Goal: Transaction & Acquisition: Purchase product/service

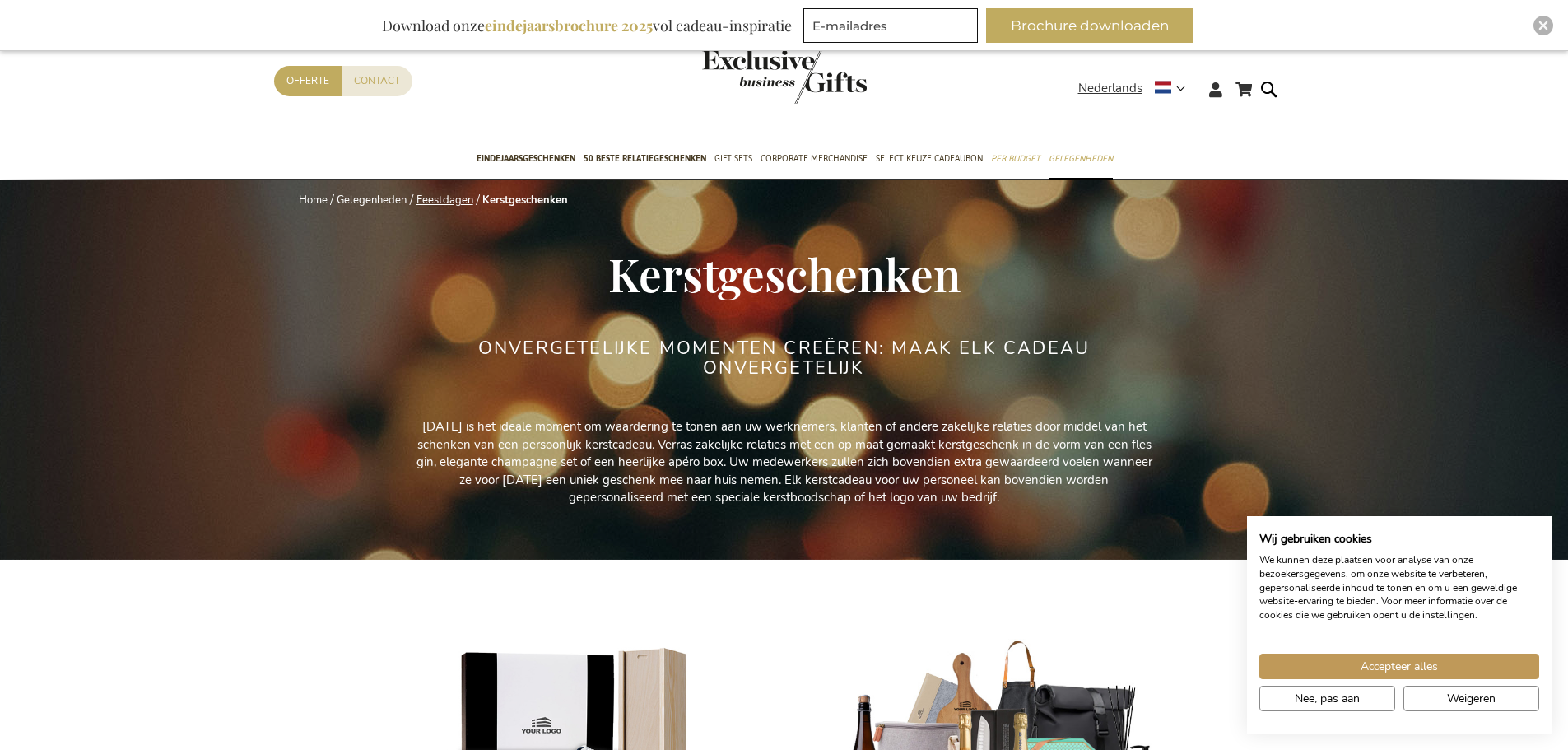
click at [453, 198] on link "Feestdagen" at bounding box center [444, 200] width 57 height 15
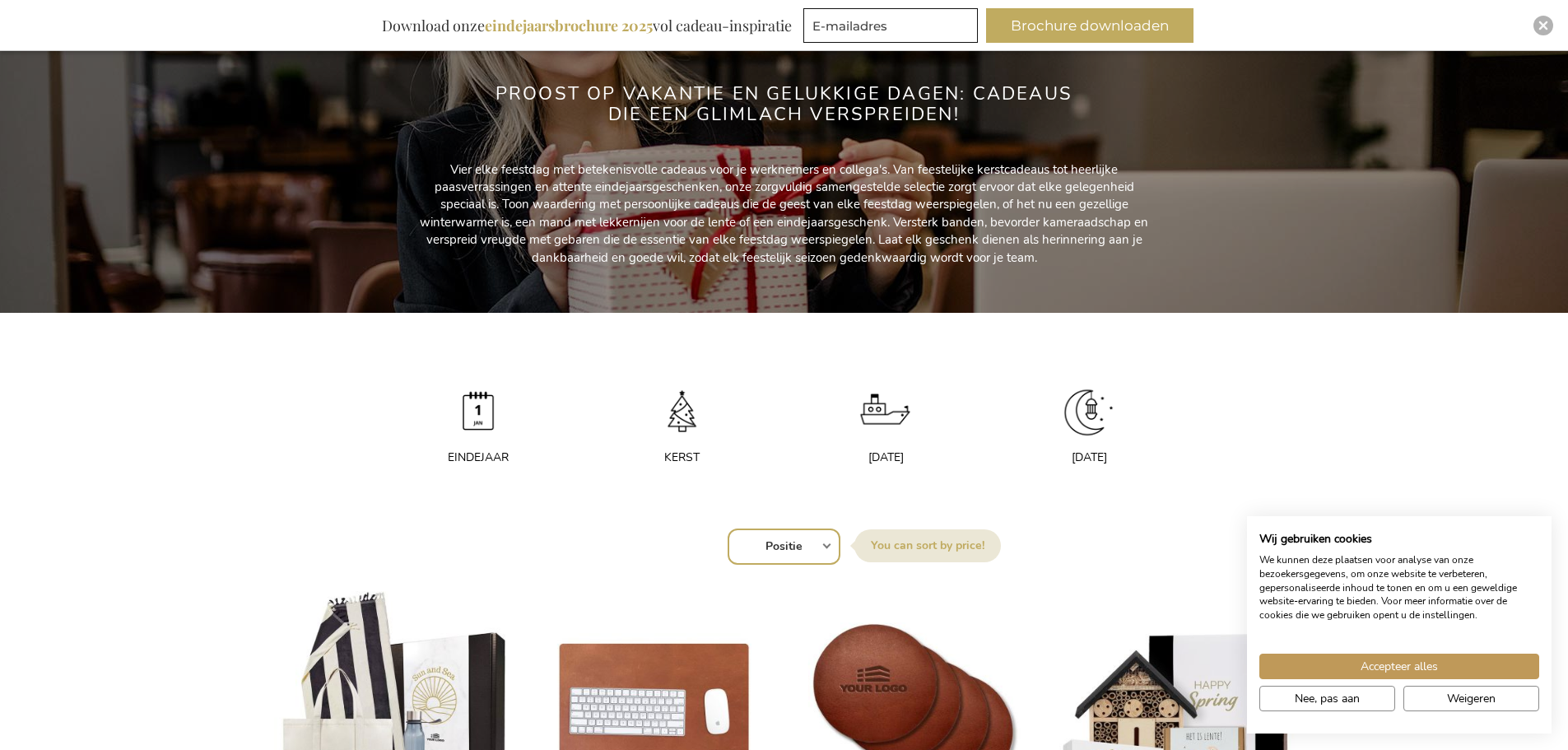
click at [675, 419] on img at bounding box center [682, 411] width 57 height 57
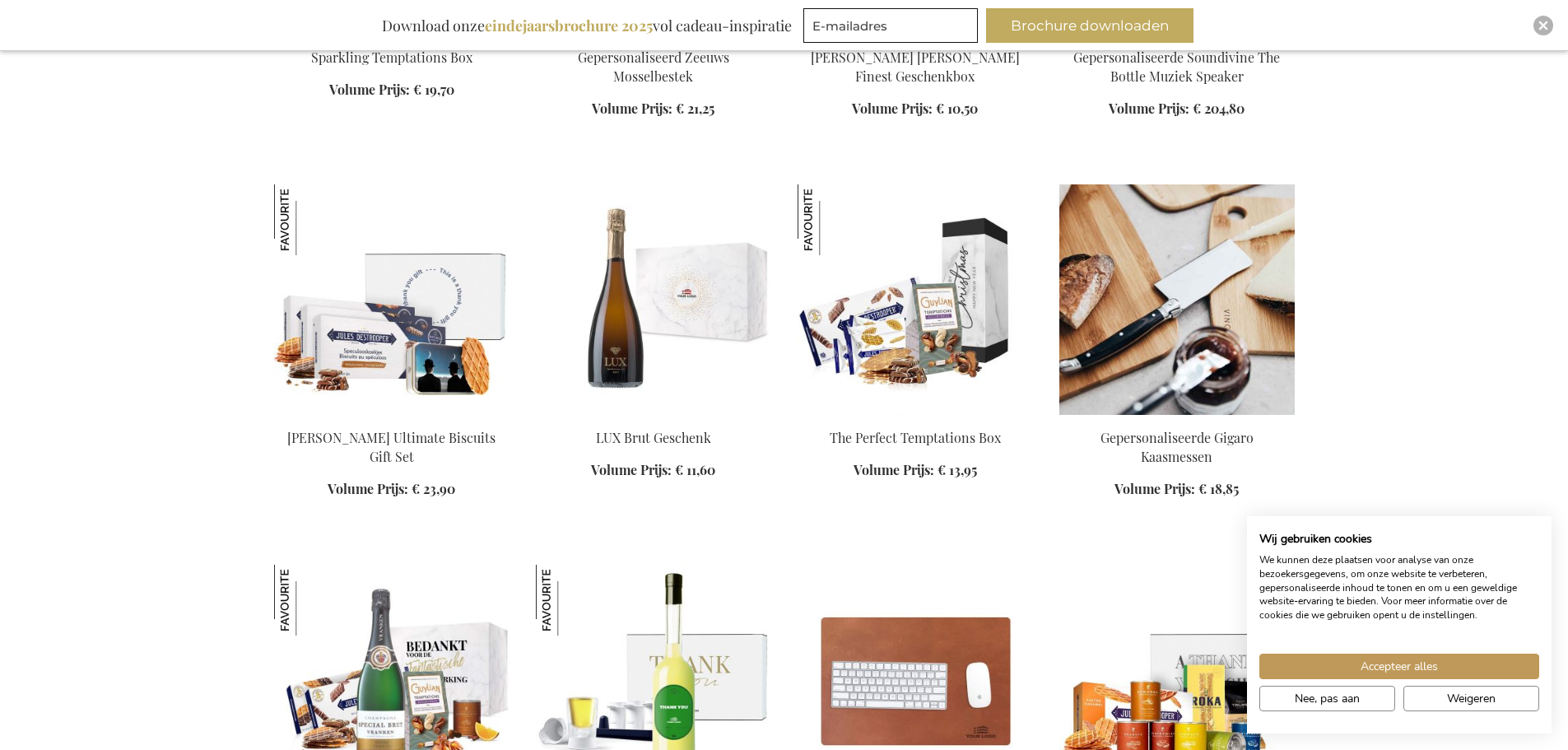
scroll to position [1728, 0]
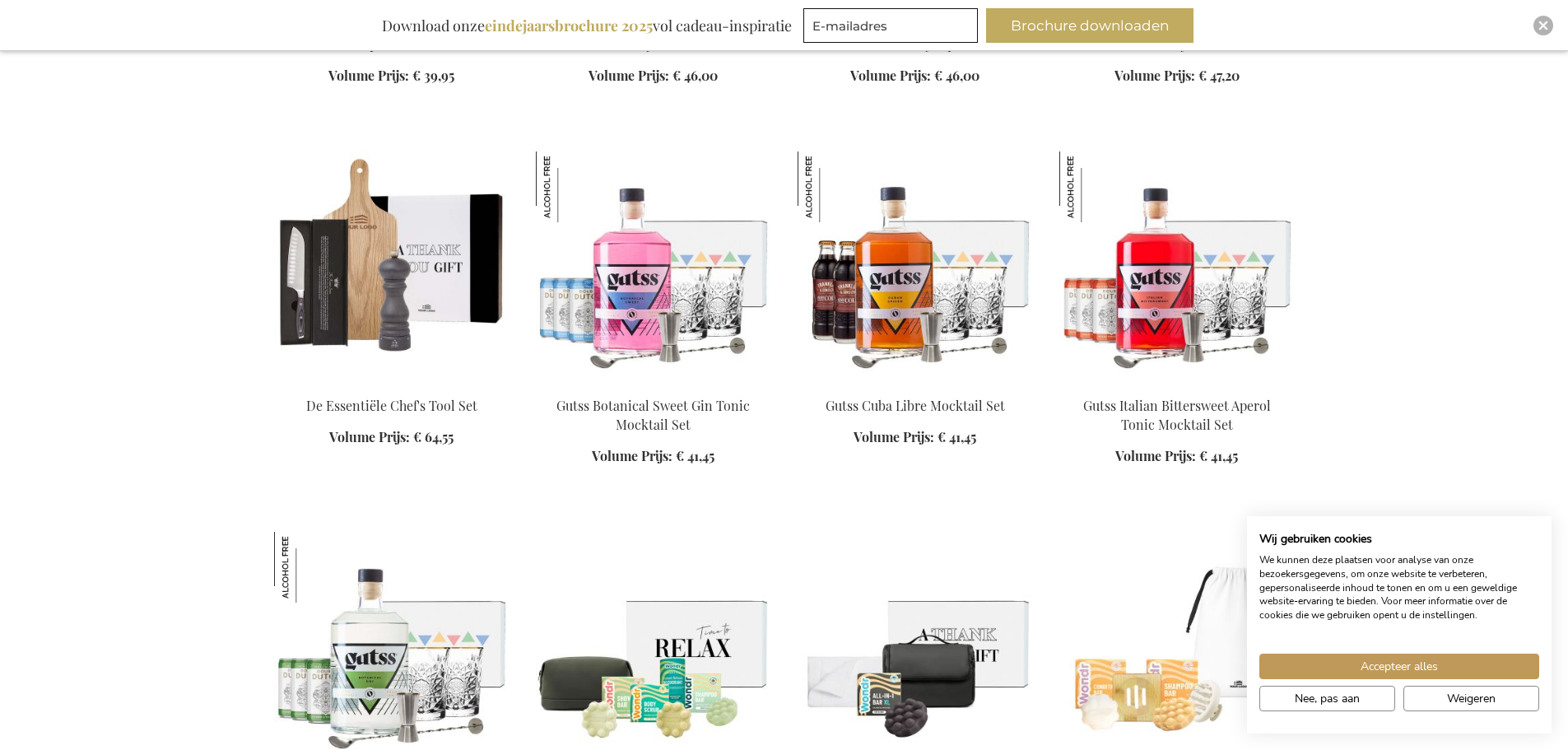
scroll to position [7818, 0]
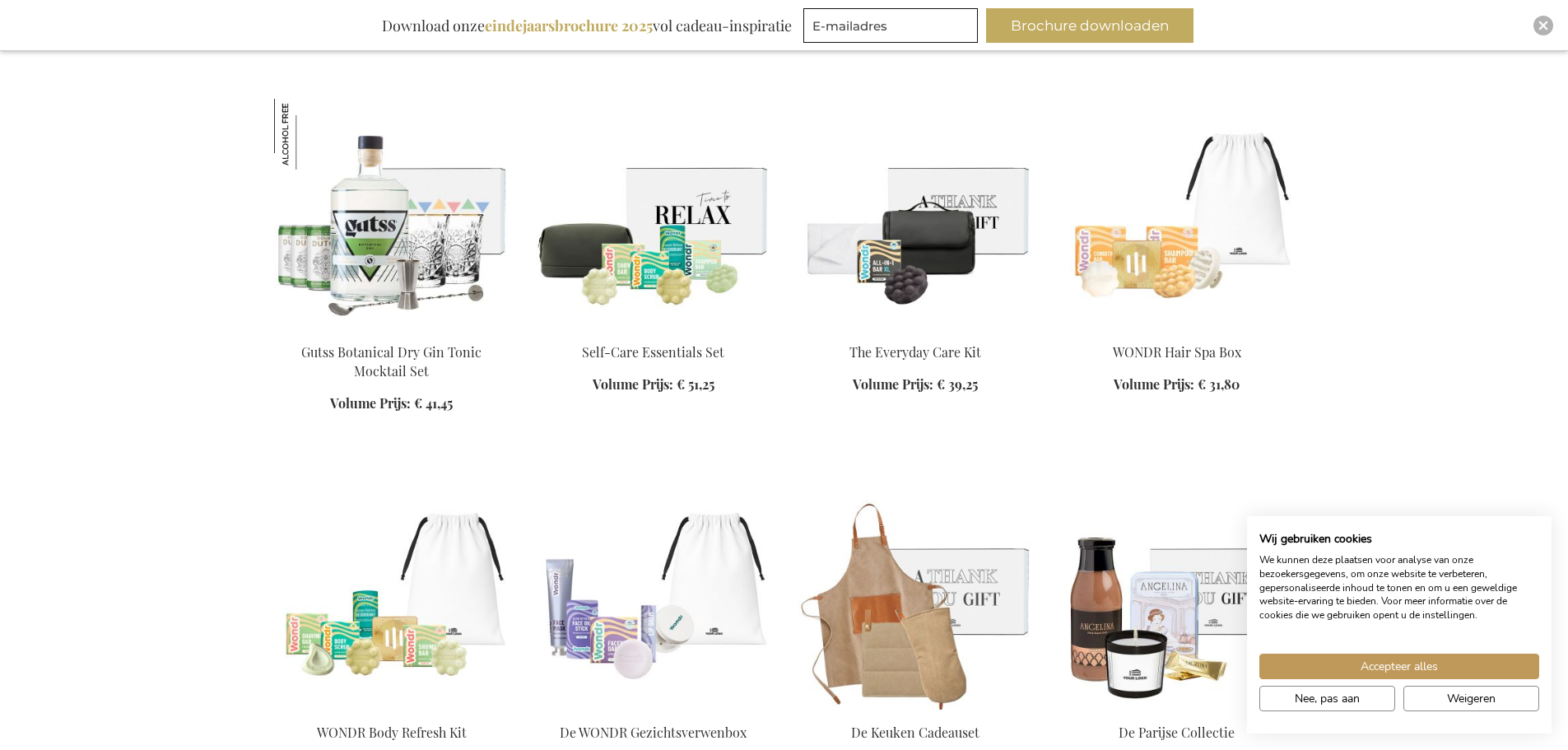
scroll to position [8311, 0]
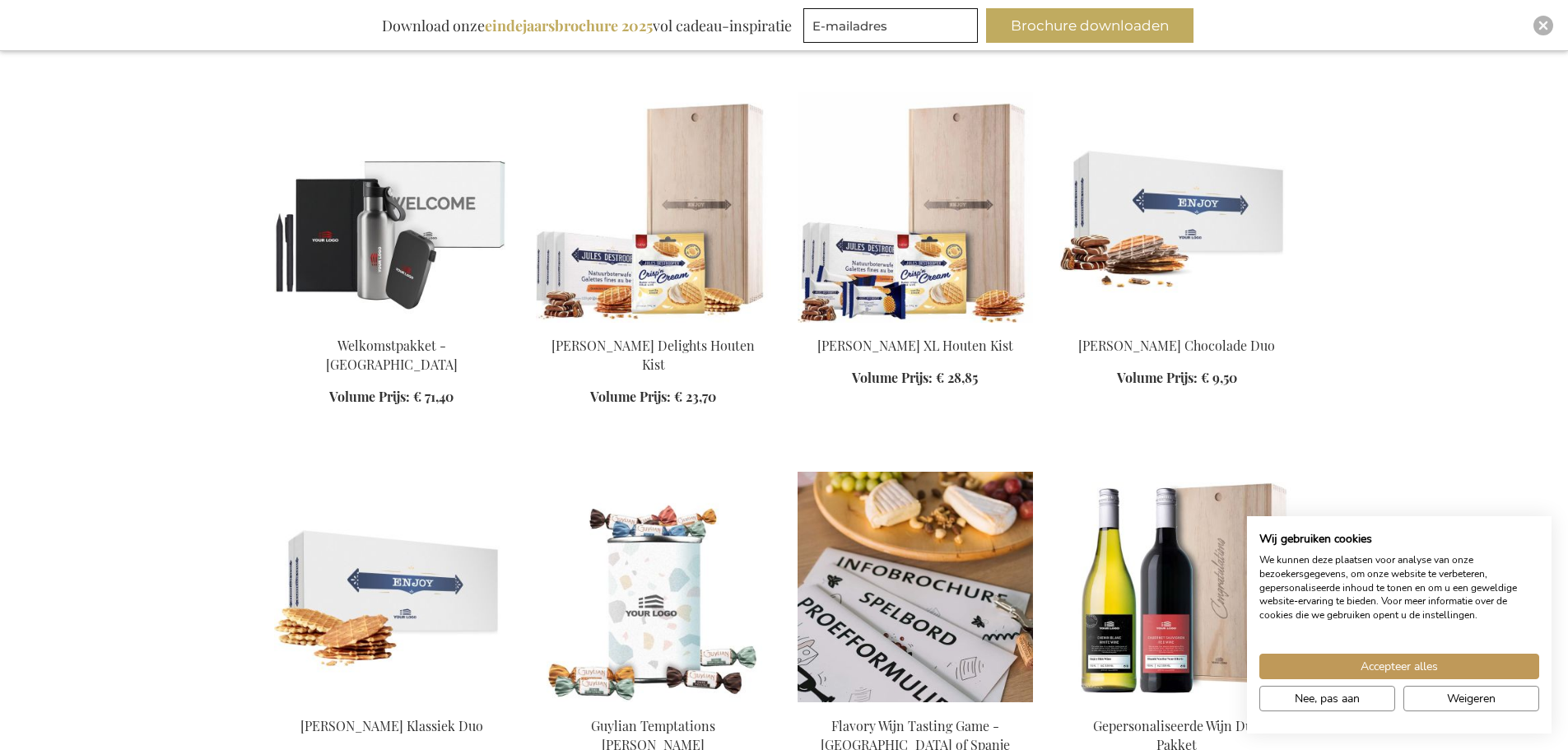
scroll to position [10780, 0]
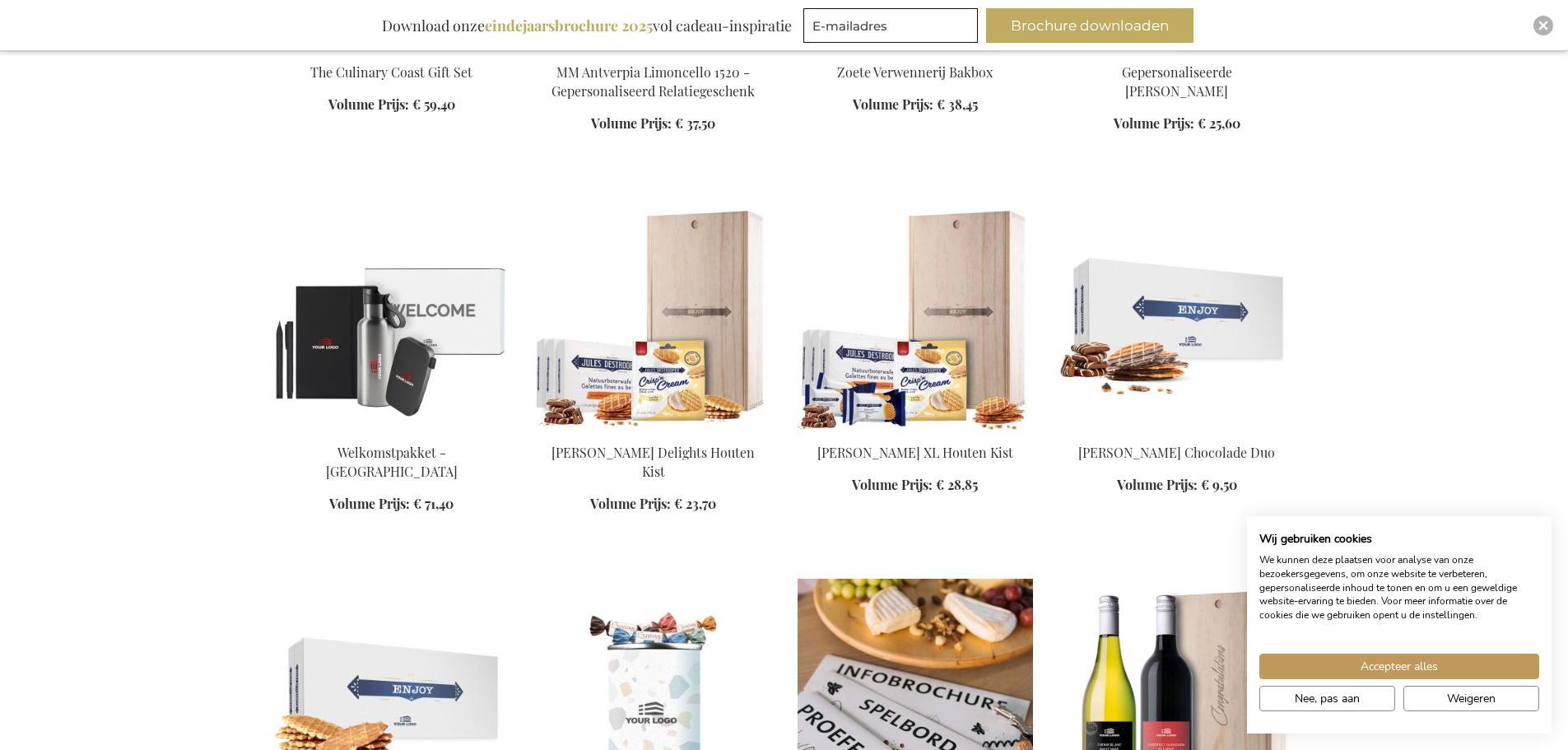
scroll to position [10862, 0]
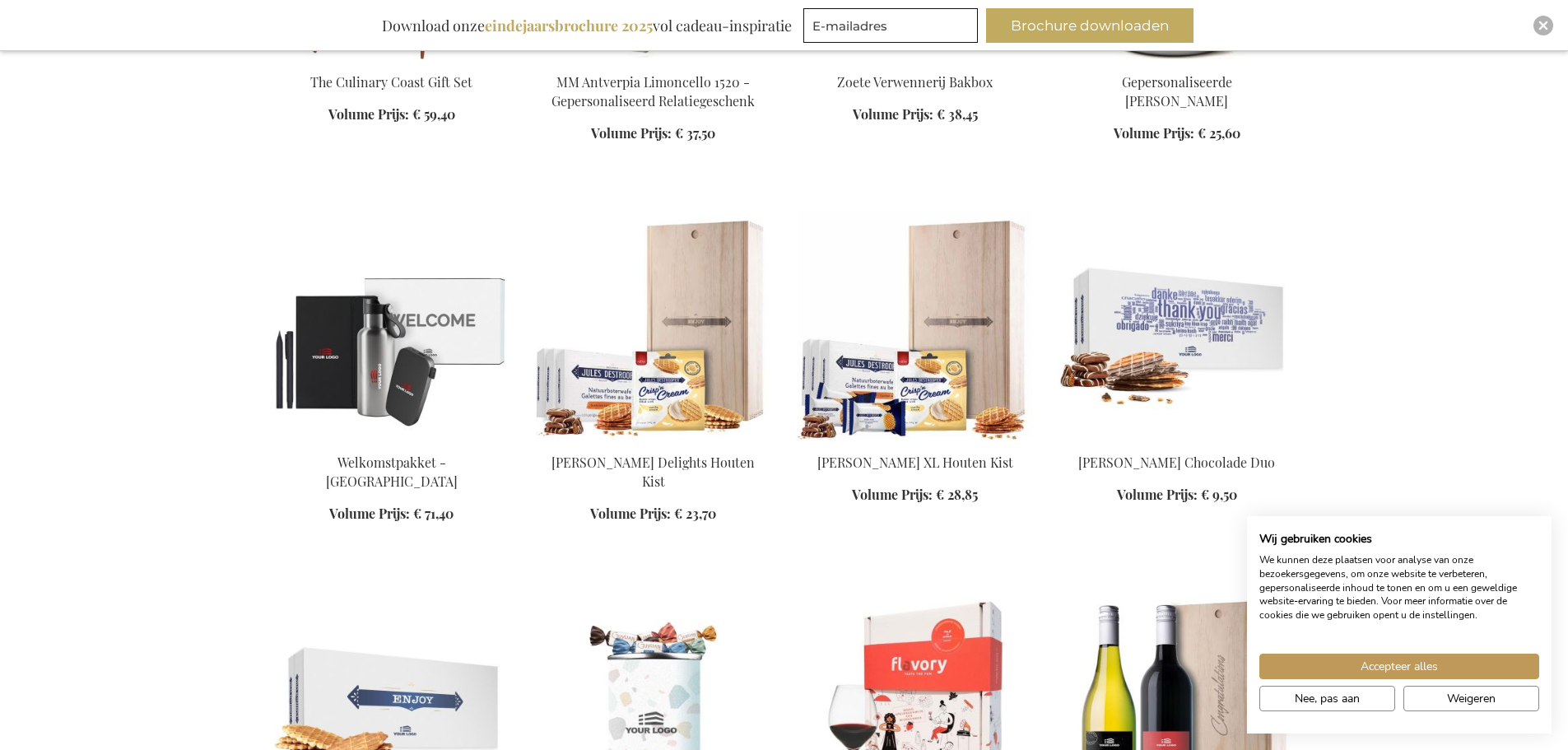
click at [1169, 286] on img at bounding box center [1177, 324] width 235 height 231
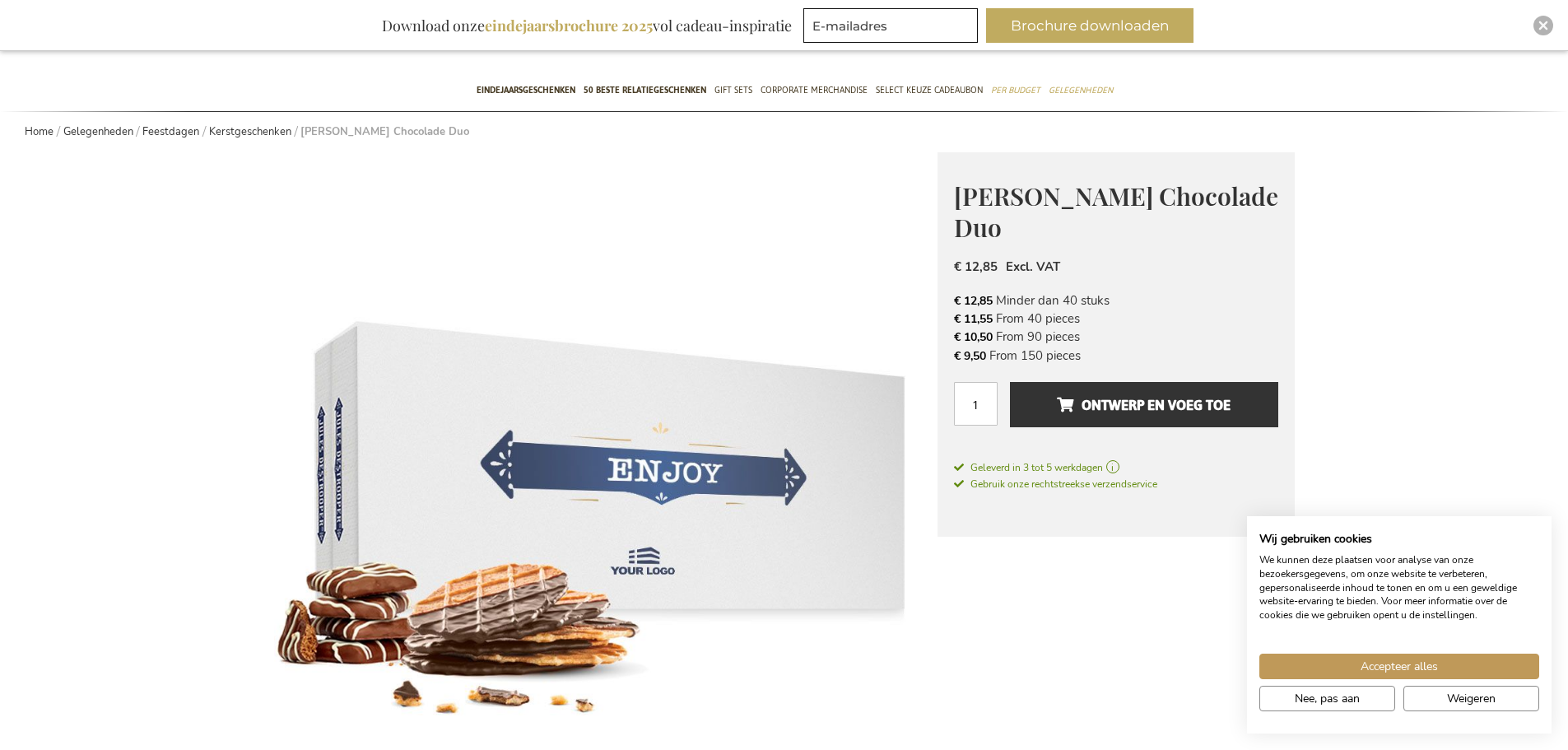
scroll to position [329, 0]
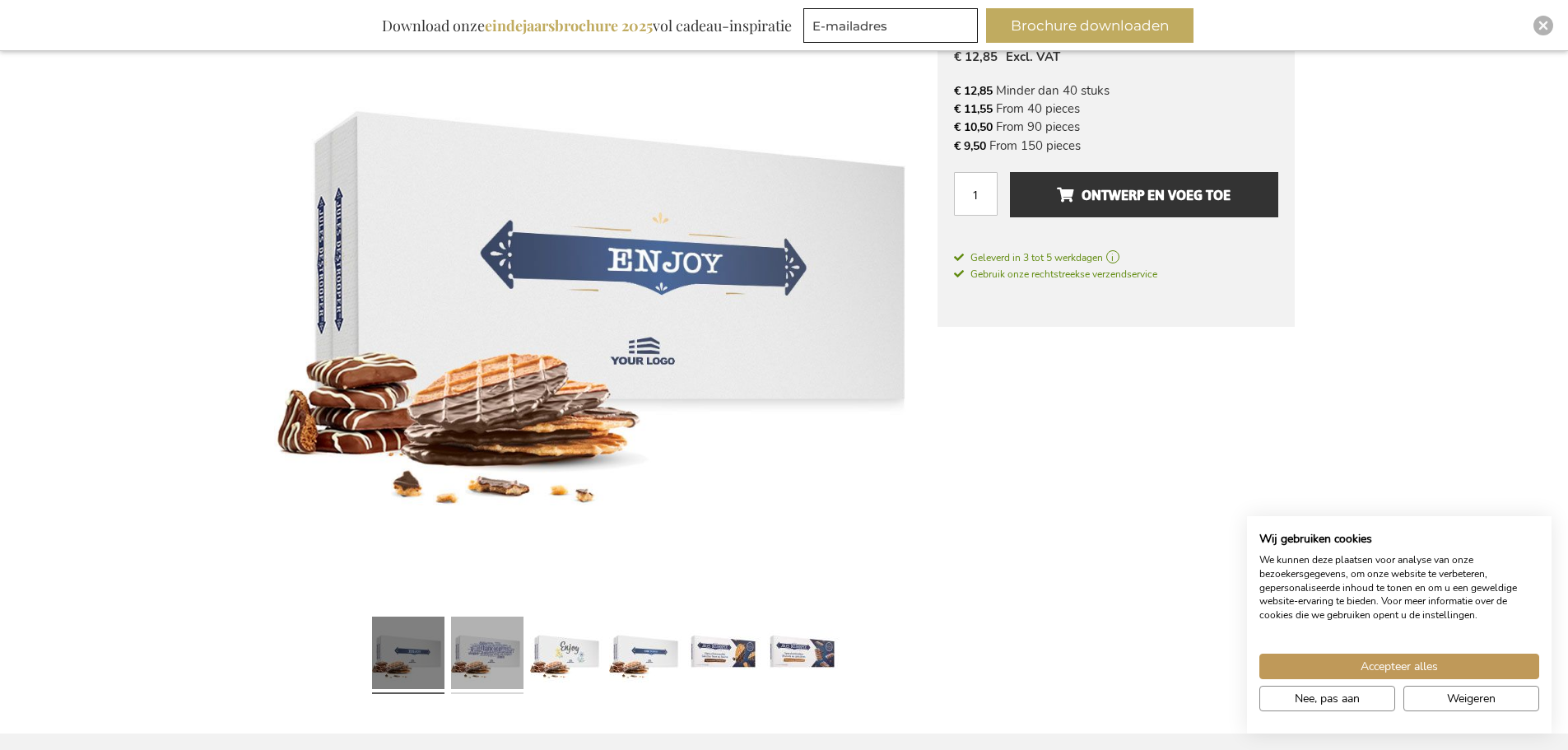
click at [512, 661] on link at bounding box center [486, 654] width 72 height 90
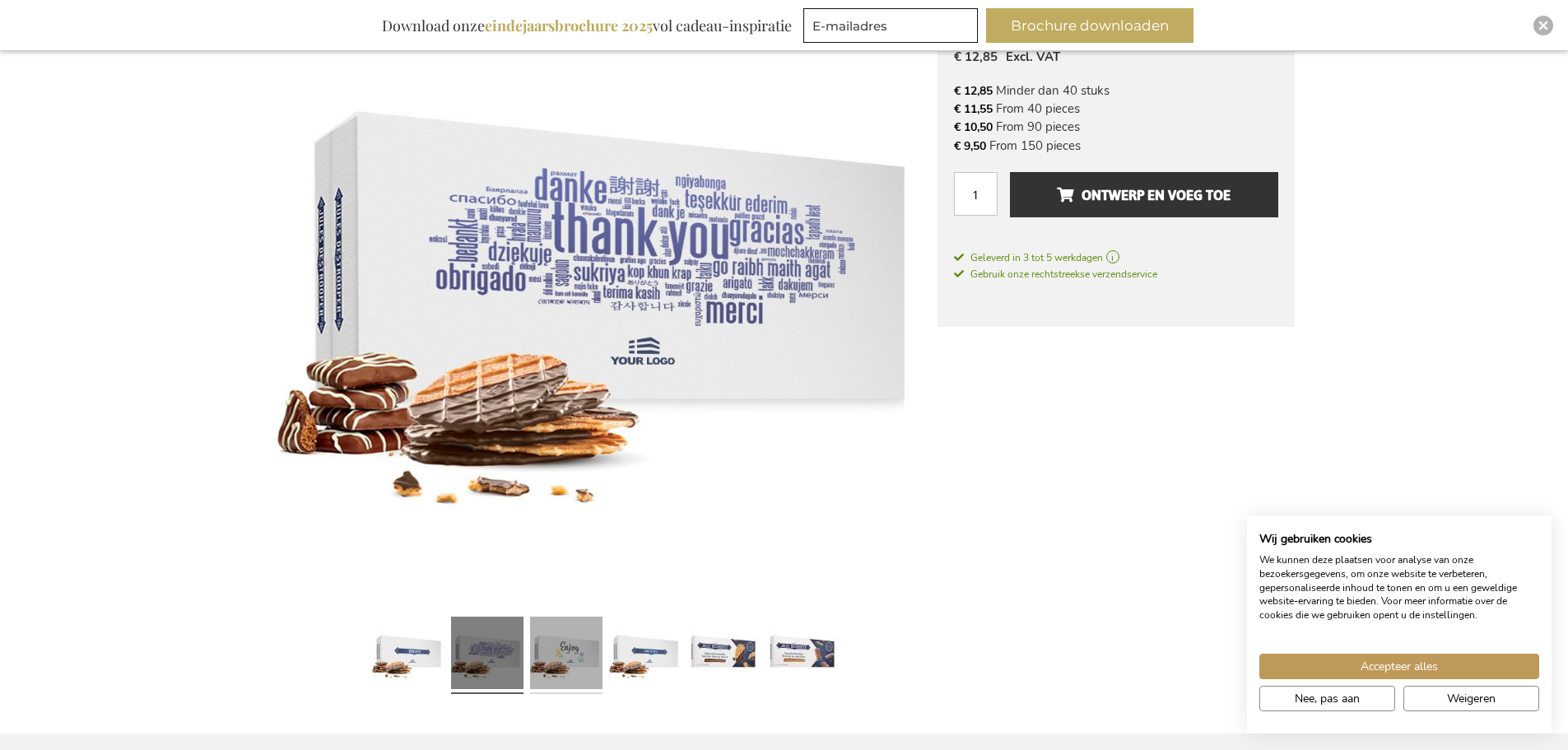
click at [549, 661] on link at bounding box center [566, 654] width 72 height 90
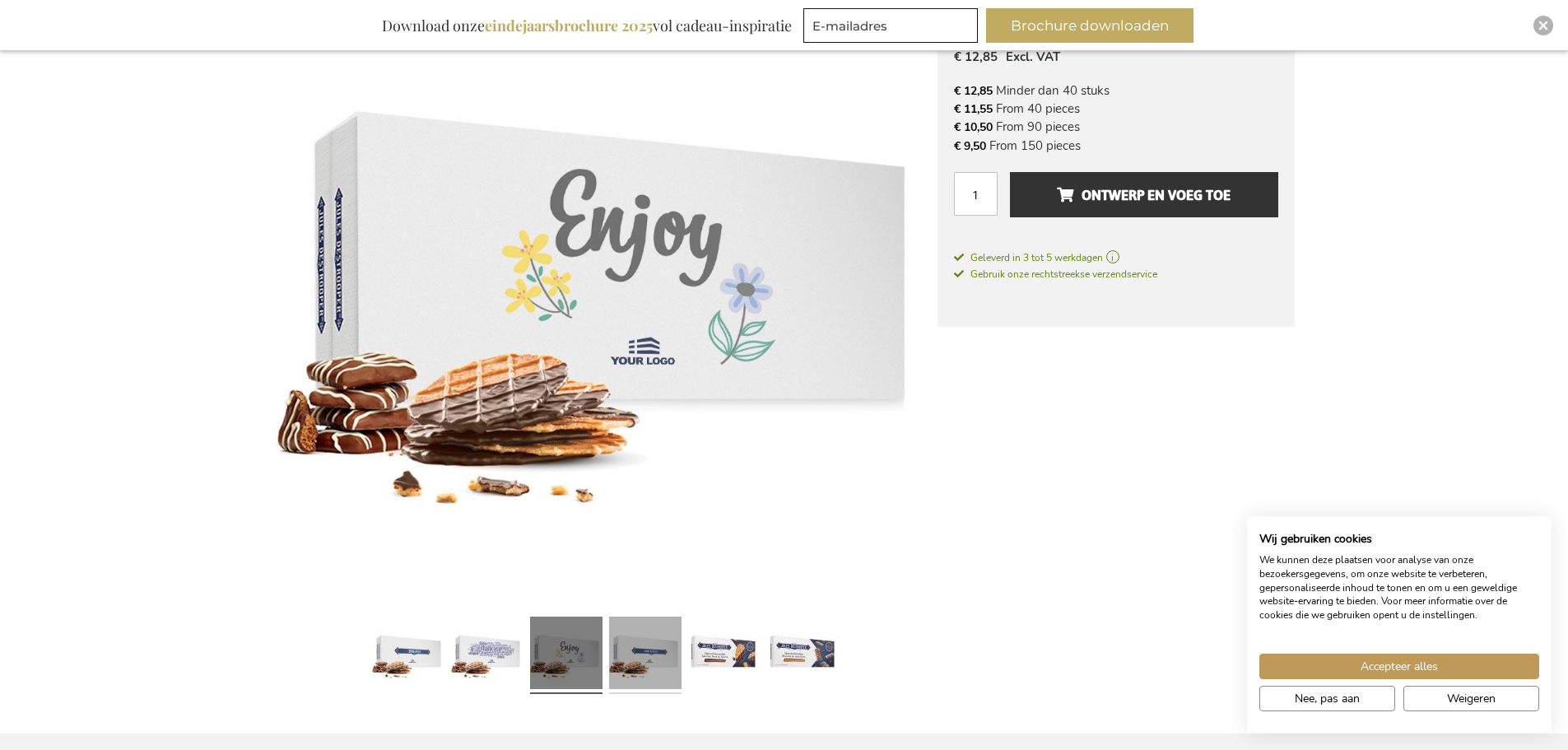
click at [650, 659] on link at bounding box center [644, 654] width 72 height 90
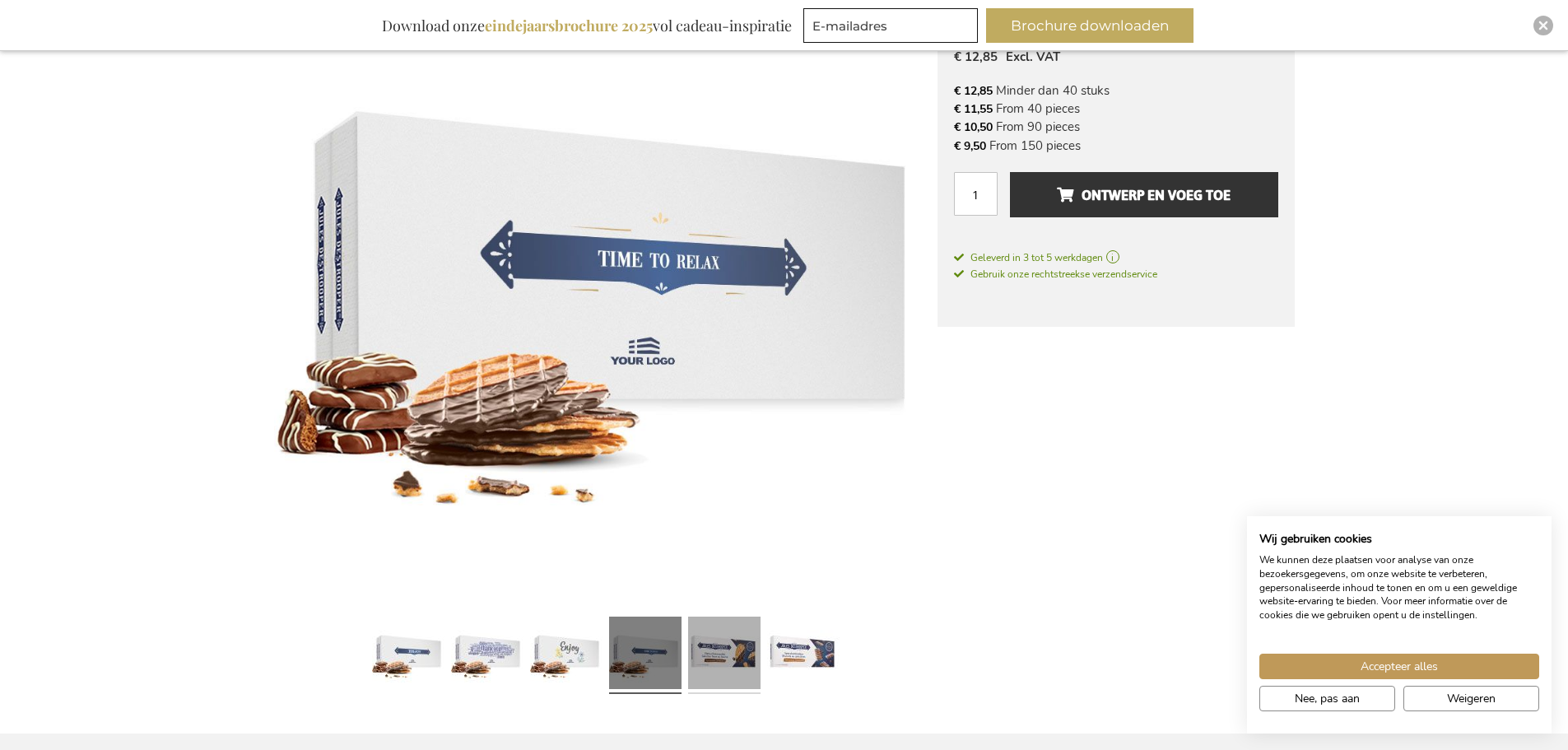
click at [736, 661] on link at bounding box center [724, 654] width 72 height 90
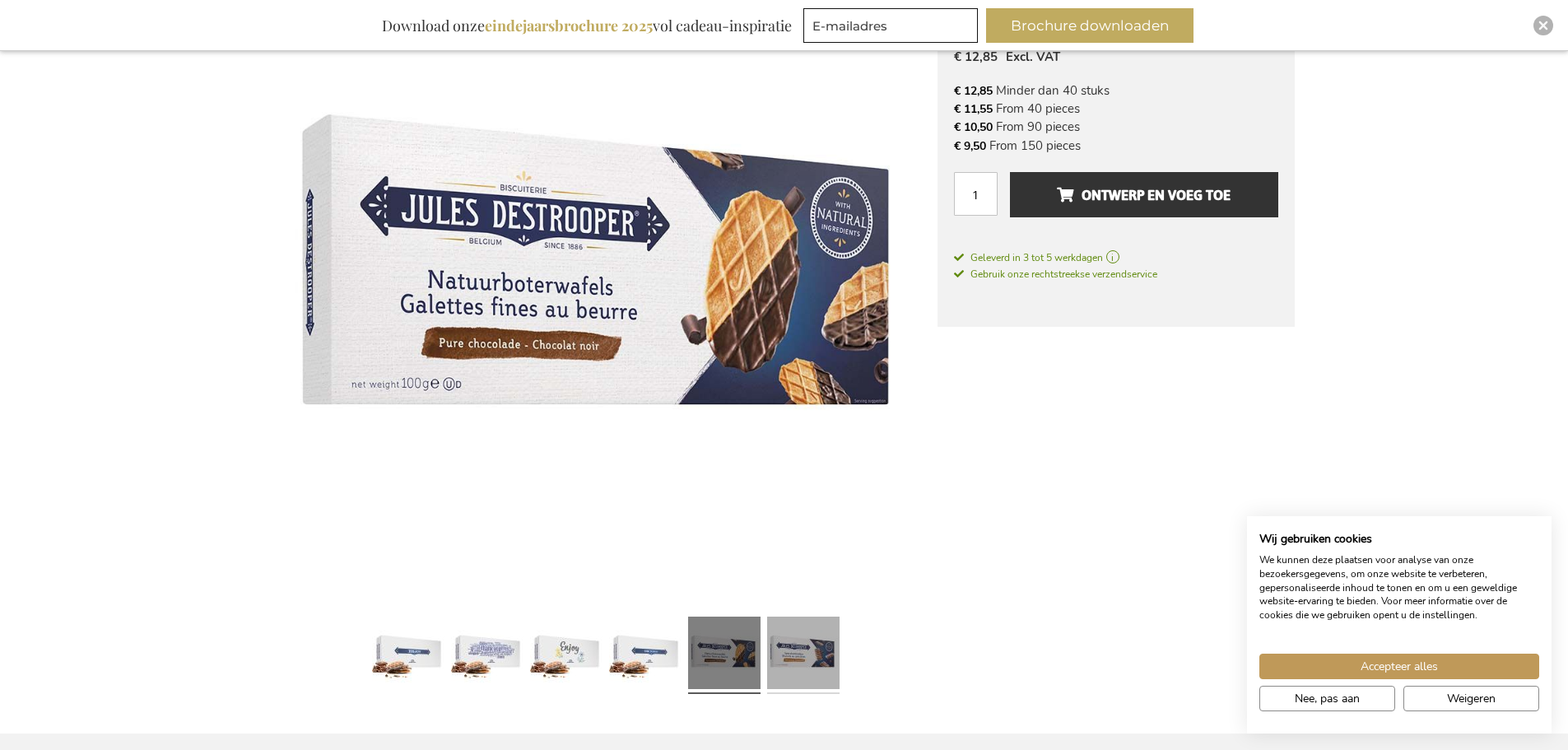
click at [816, 659] on link at bounding box center [803, 654] width 72 height 90
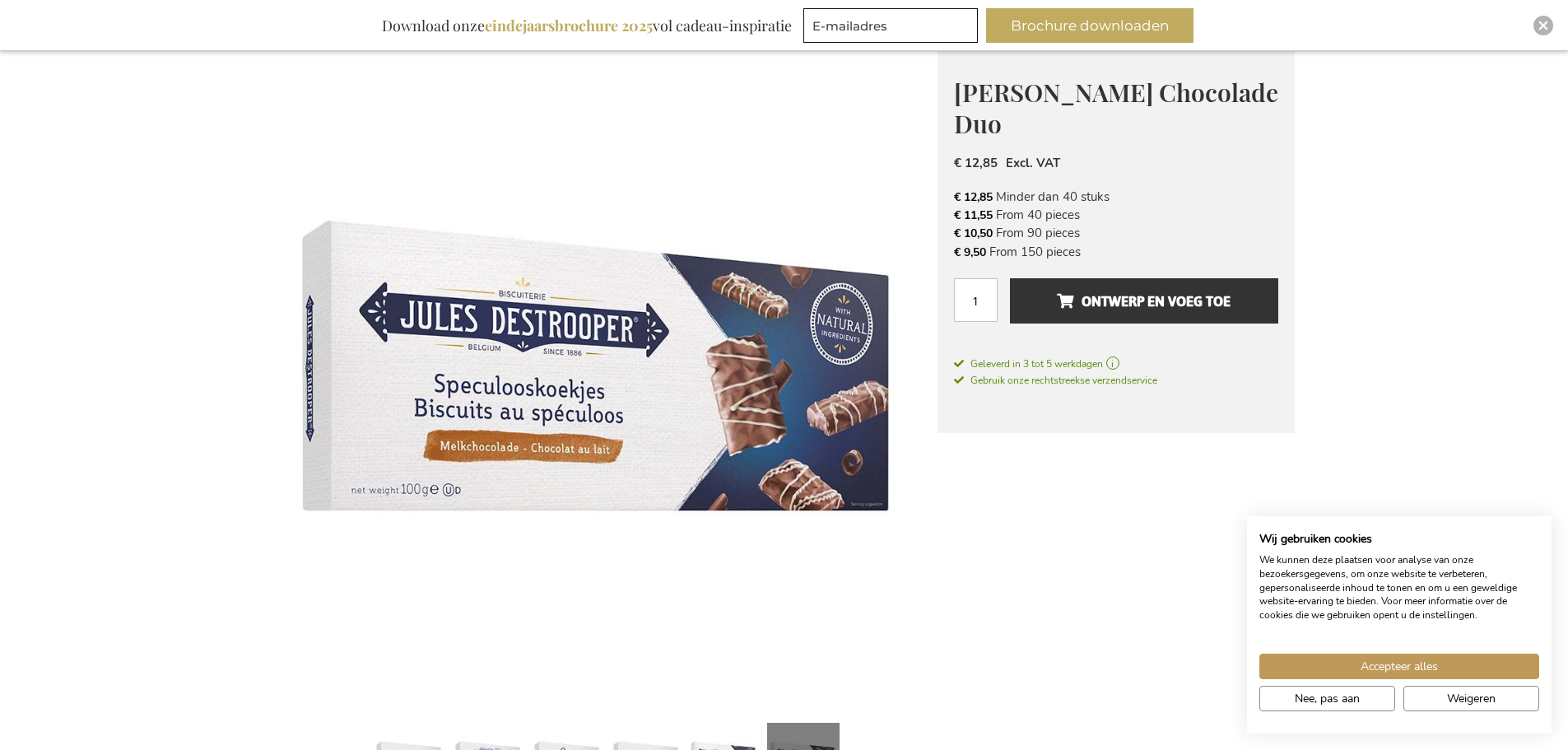
scroll to position [0, 0]
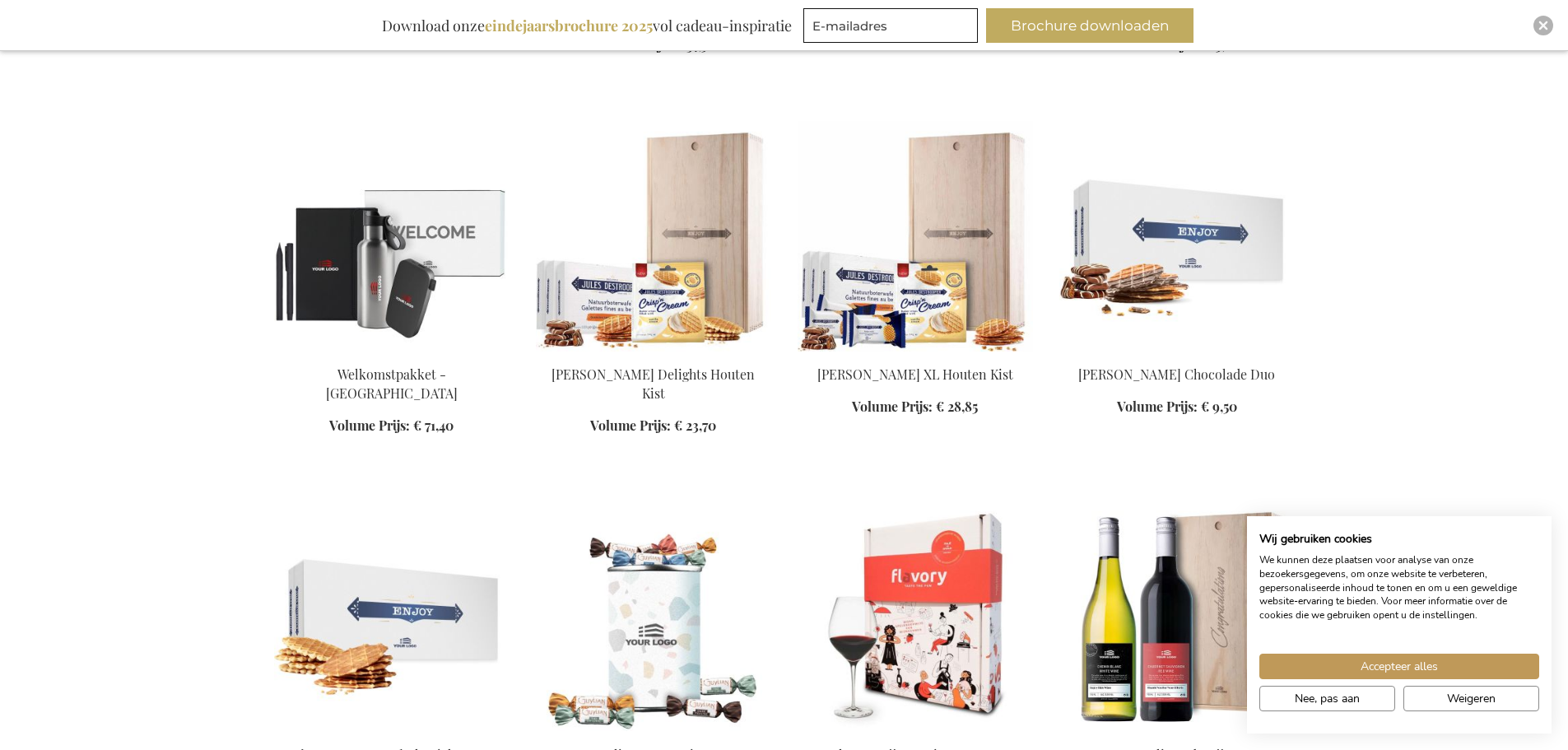
scroll to position [1969, 0]
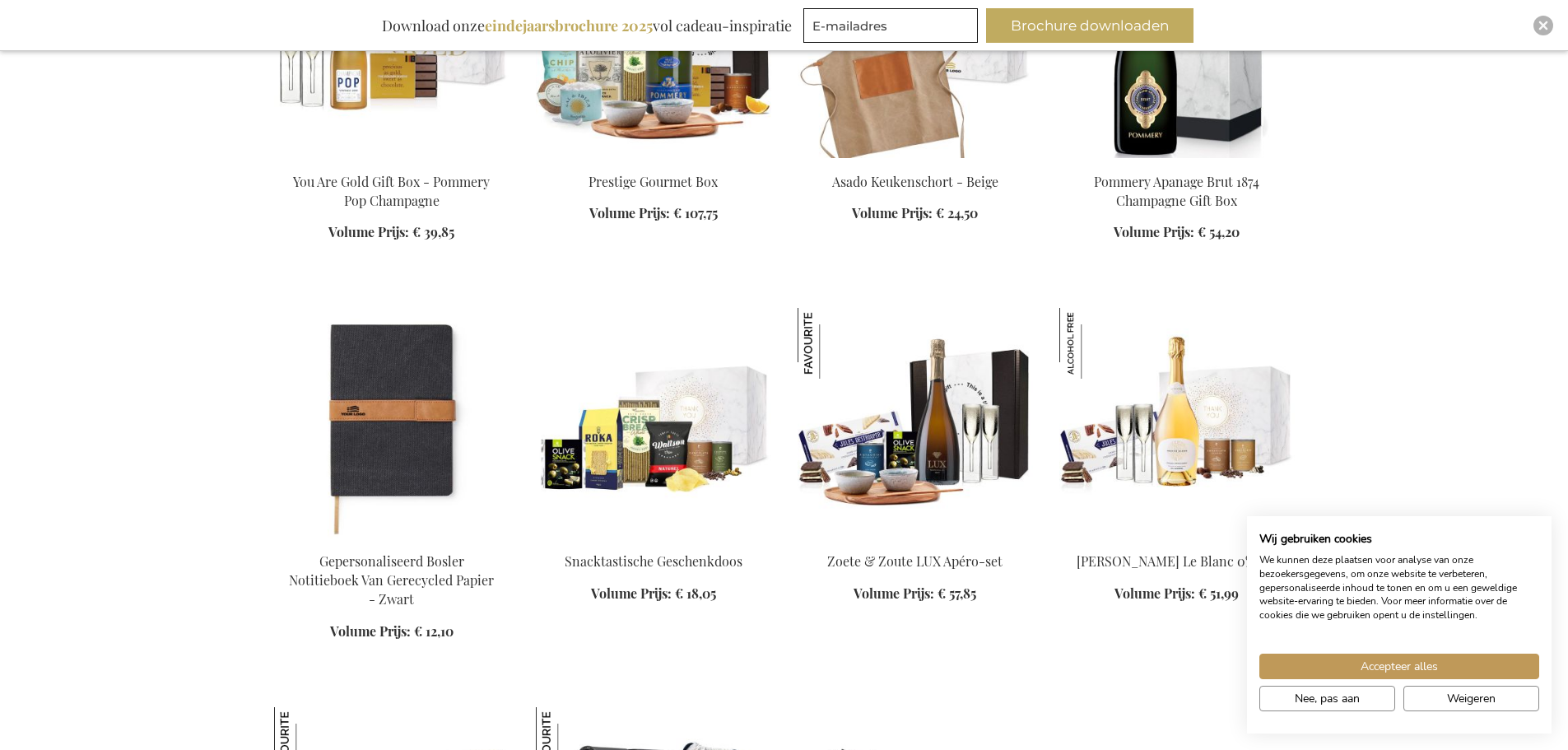
scroll to position [3615, 0]
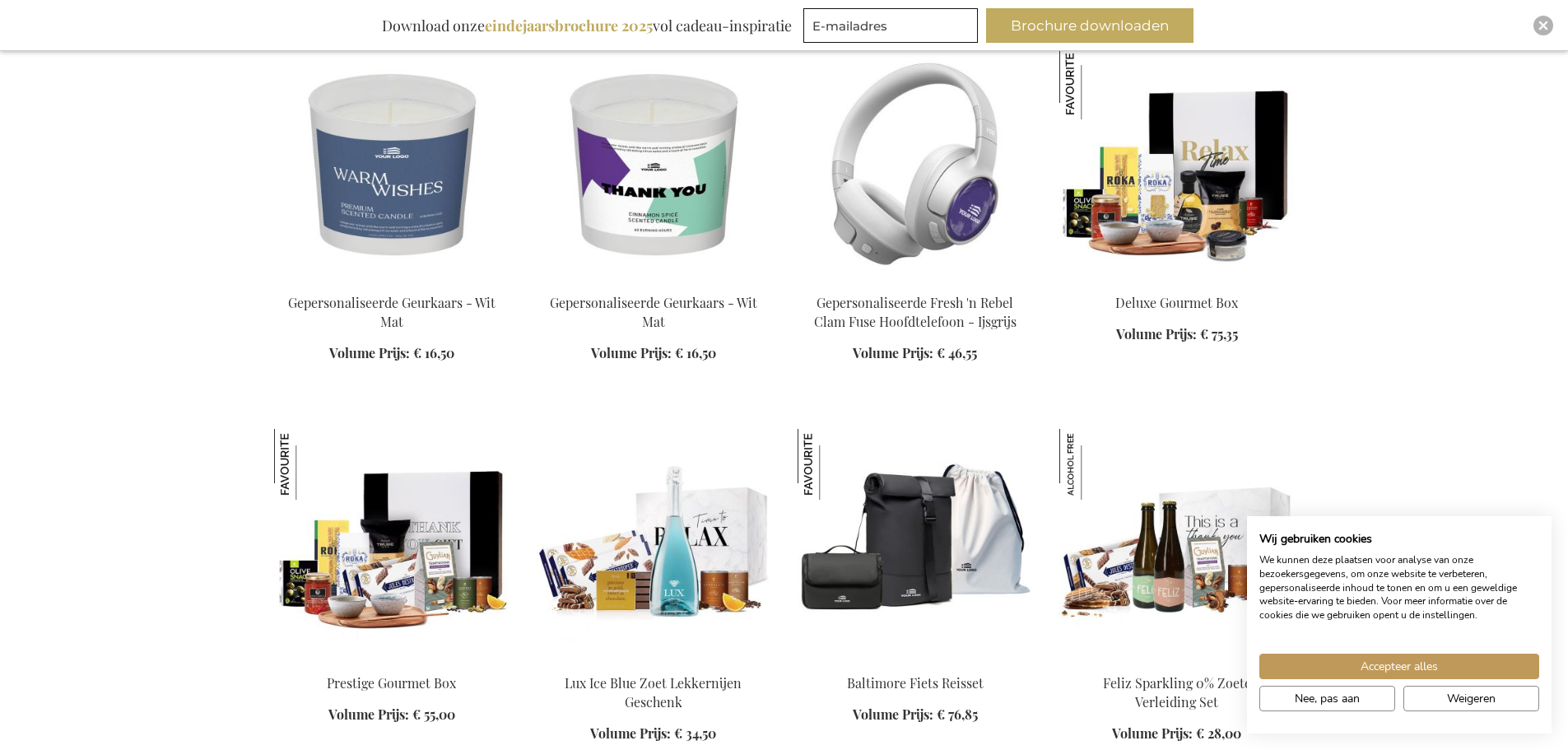
scroll to position [4849, 0]
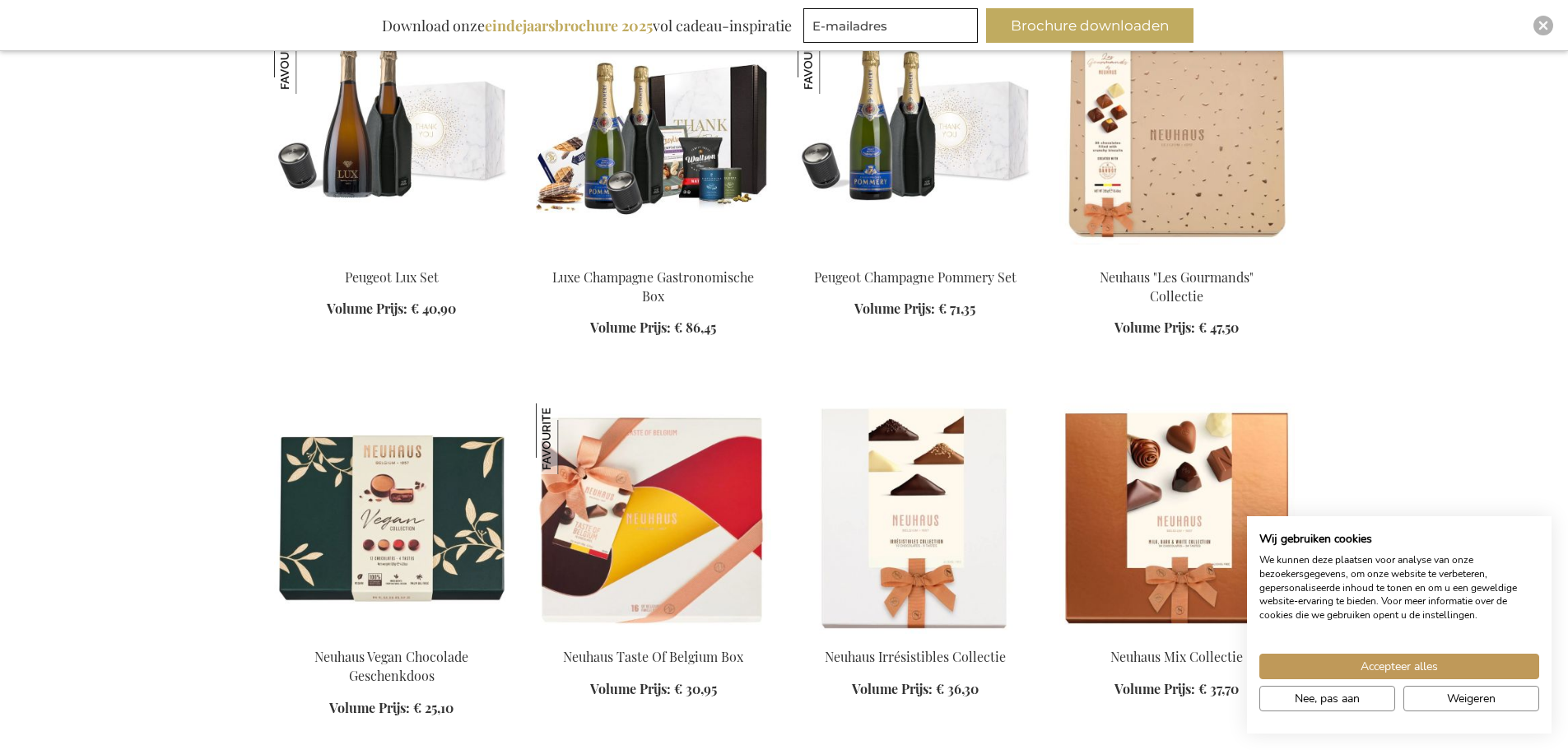
scroll to position [5837, 0]
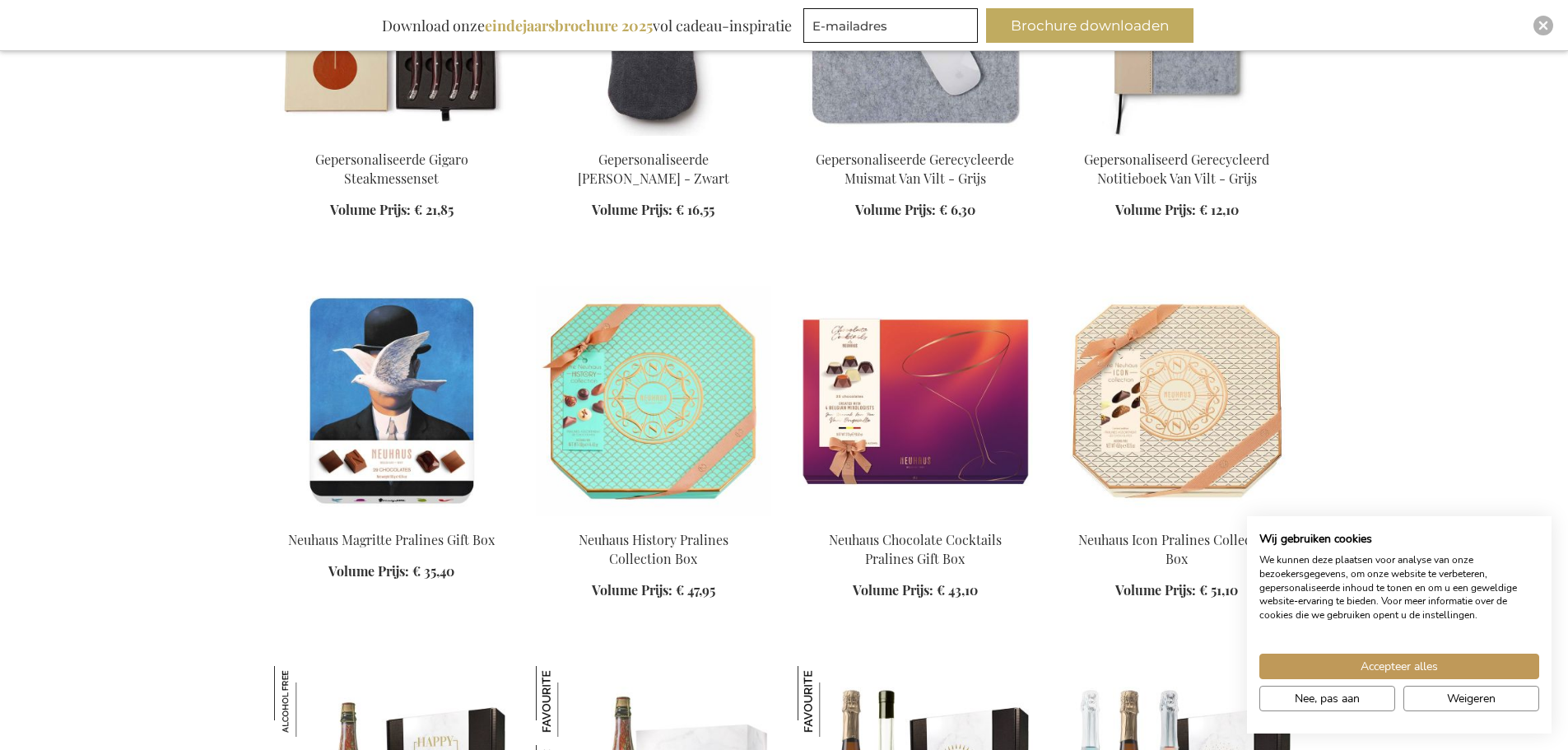
scroll to position [9869, 0]
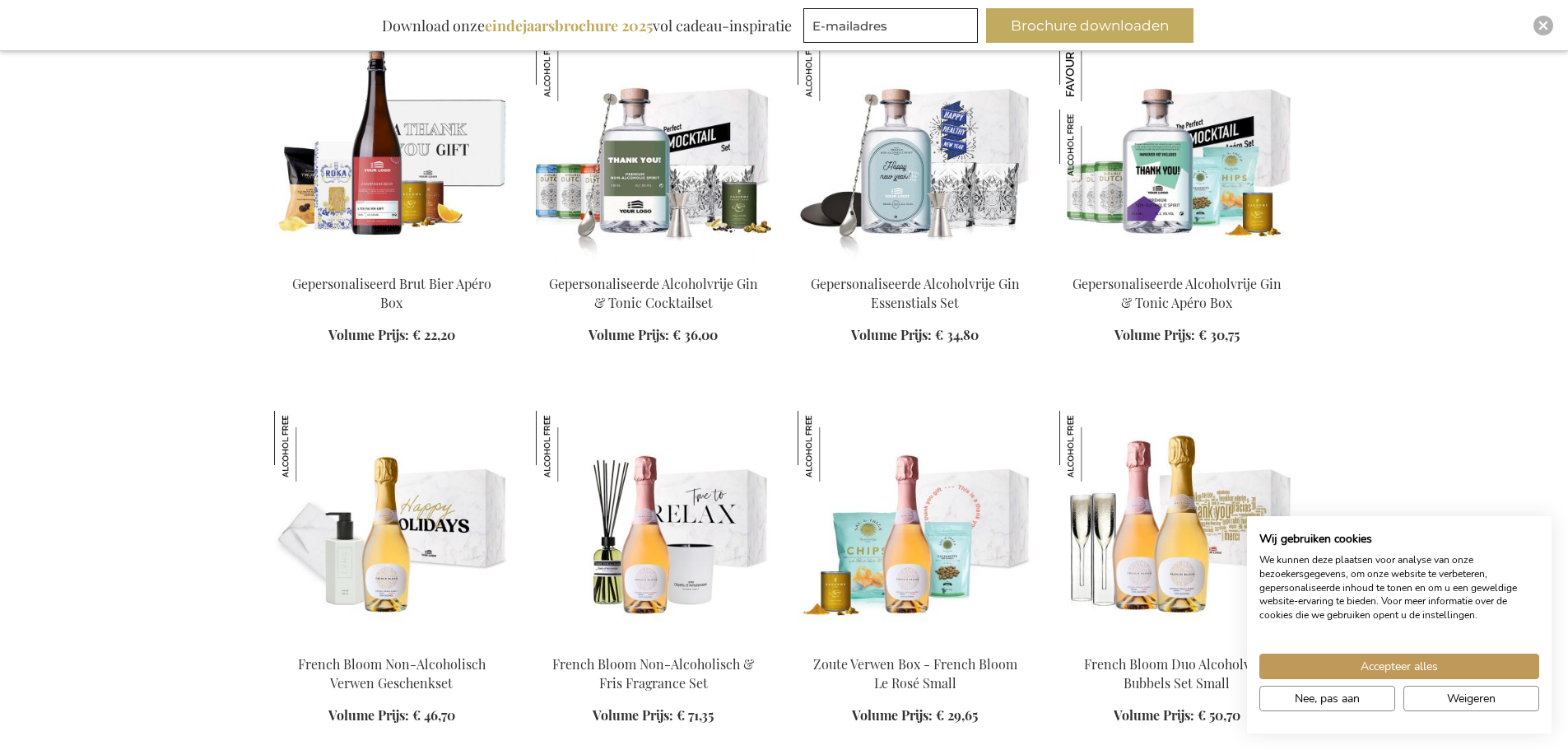
scroll to position [11350, 0]
